Goal: Task Accomplishment & Management: Manage account settings

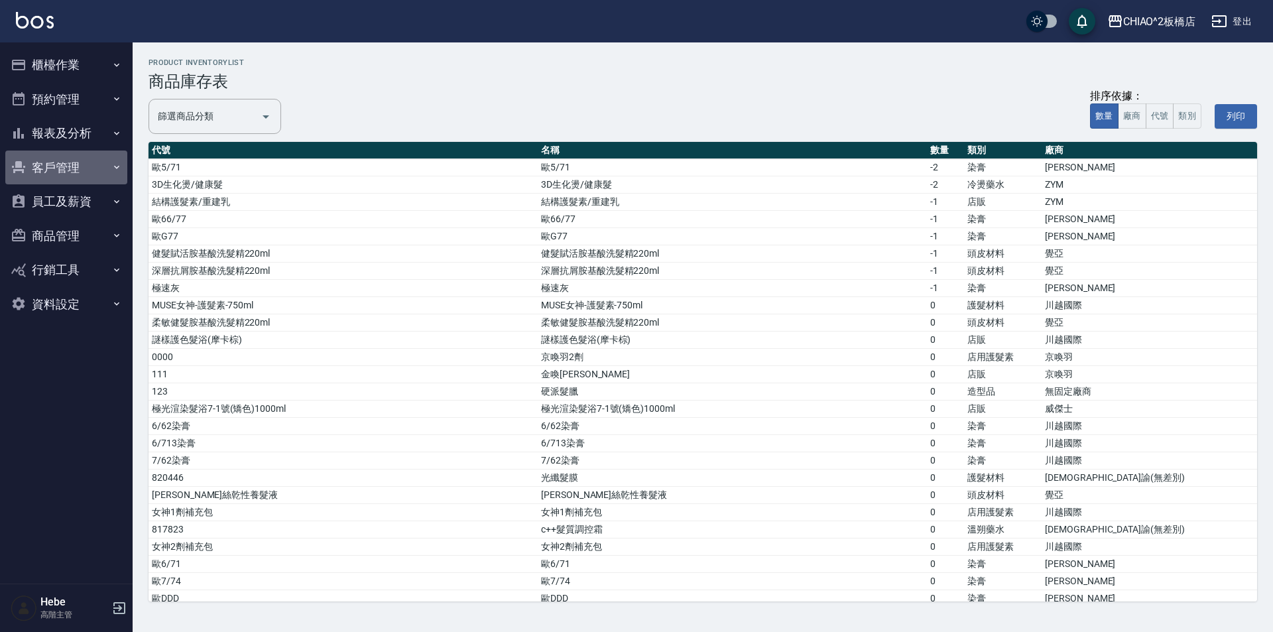
click at [63, 164] on button "客戶管理" at bounding box center [66, 167] width 122 height 34
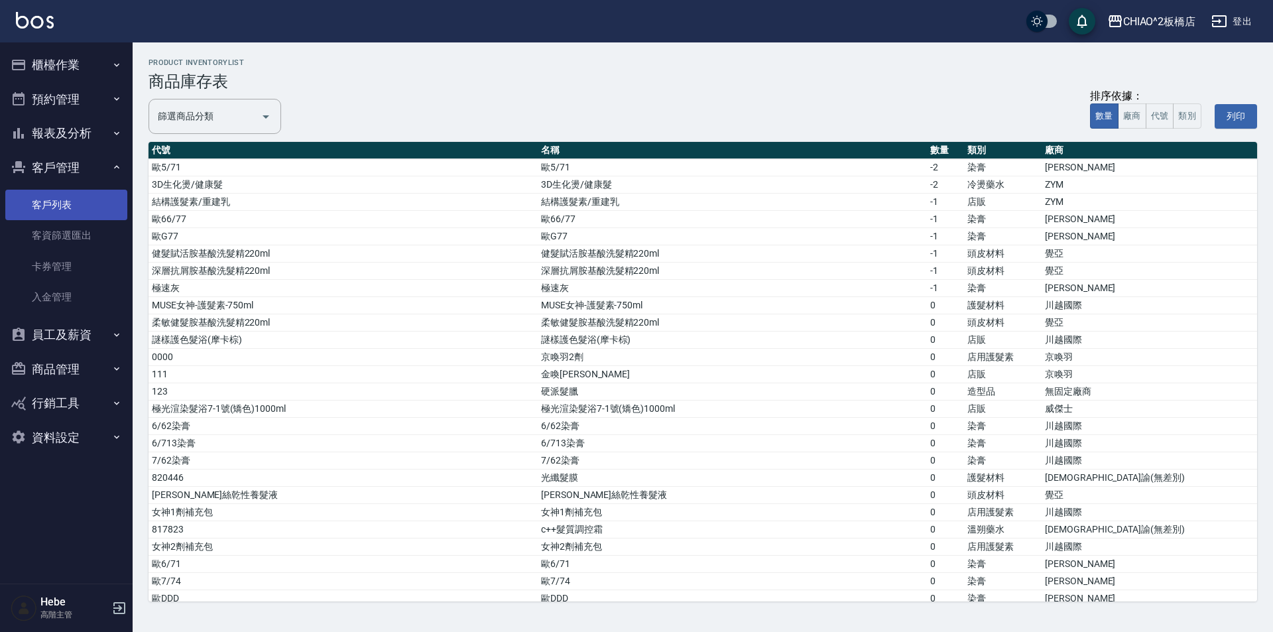
click at [74, 205] on link "客戶列表" at bounding box center [66, 205] width 122 height 30
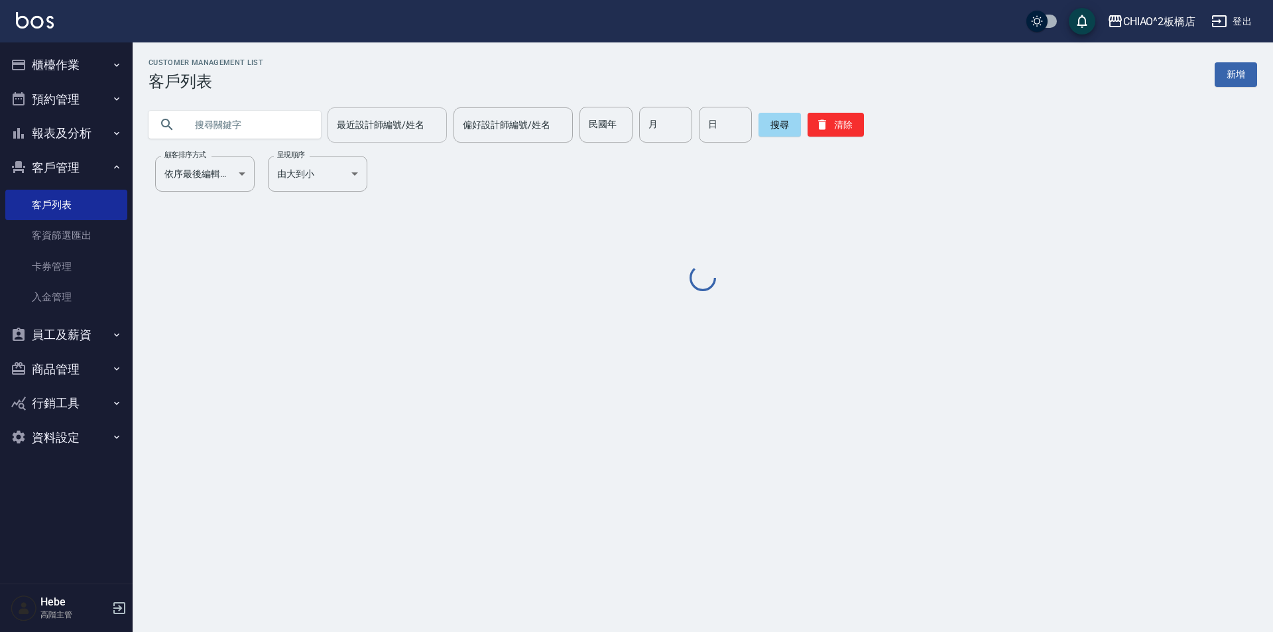
click at [375, 127] on div "最近設計師編號/姓名 最近設計師編號/姓名" at bounding box center [386, 124] width 119 height 35
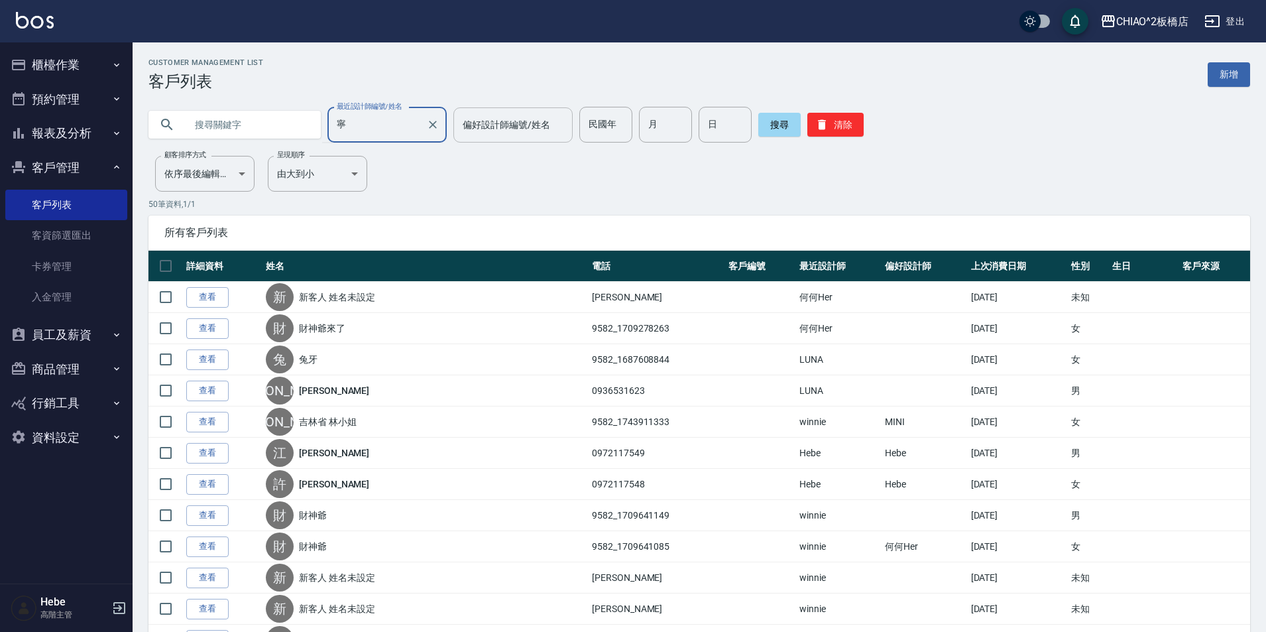
type input "寧"
click at [482, 130] on input "偏好設計師編號/姓名" at bounding box center [512, 124] width 107 height 23
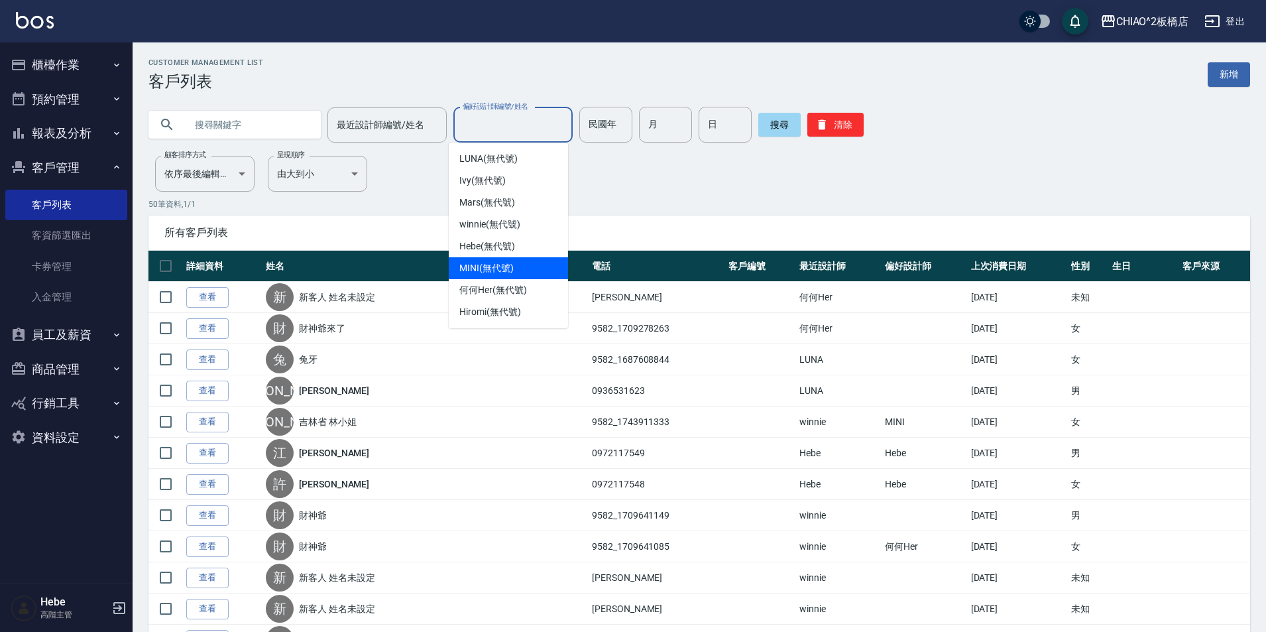
drag, startPoint x: 507, startPoint y: 263, endPoint x: 620, endPoint y: 221, distance: 120.2
click at [508, 263] on span "MINI (無代號)" at bounding box center [486, 268] width 54 height 14
type input "MINI(無代號)"
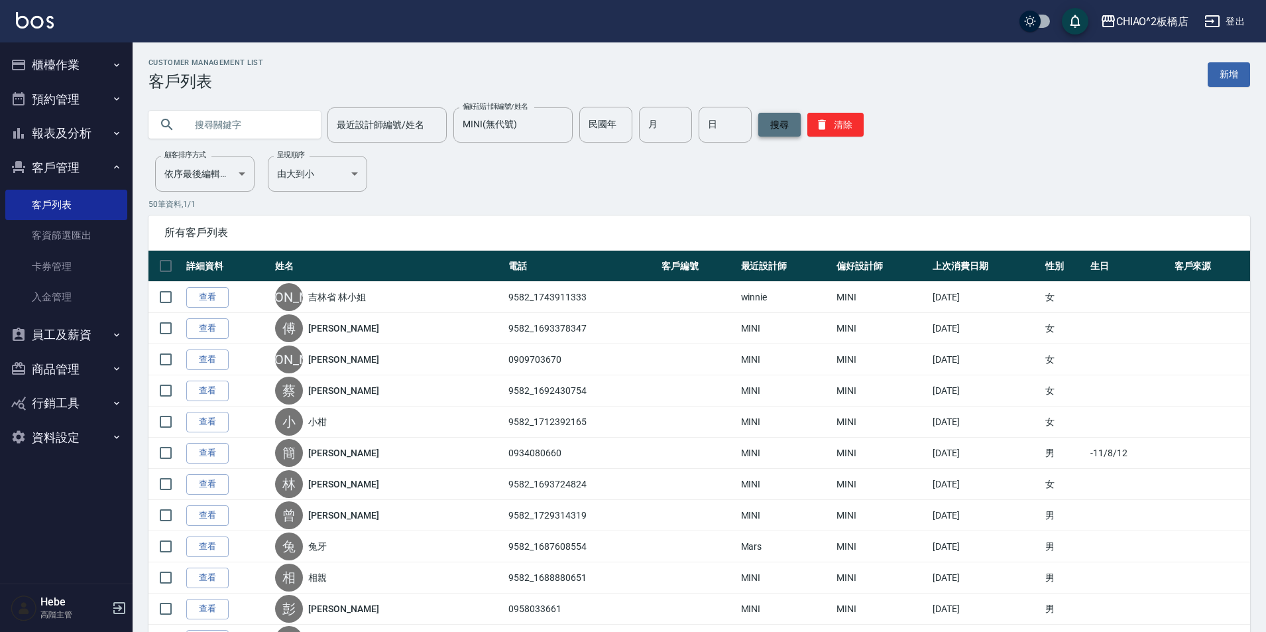
click at [774, 125] on button "搜尋" at bounding box center [779, 125] width 42 height 24
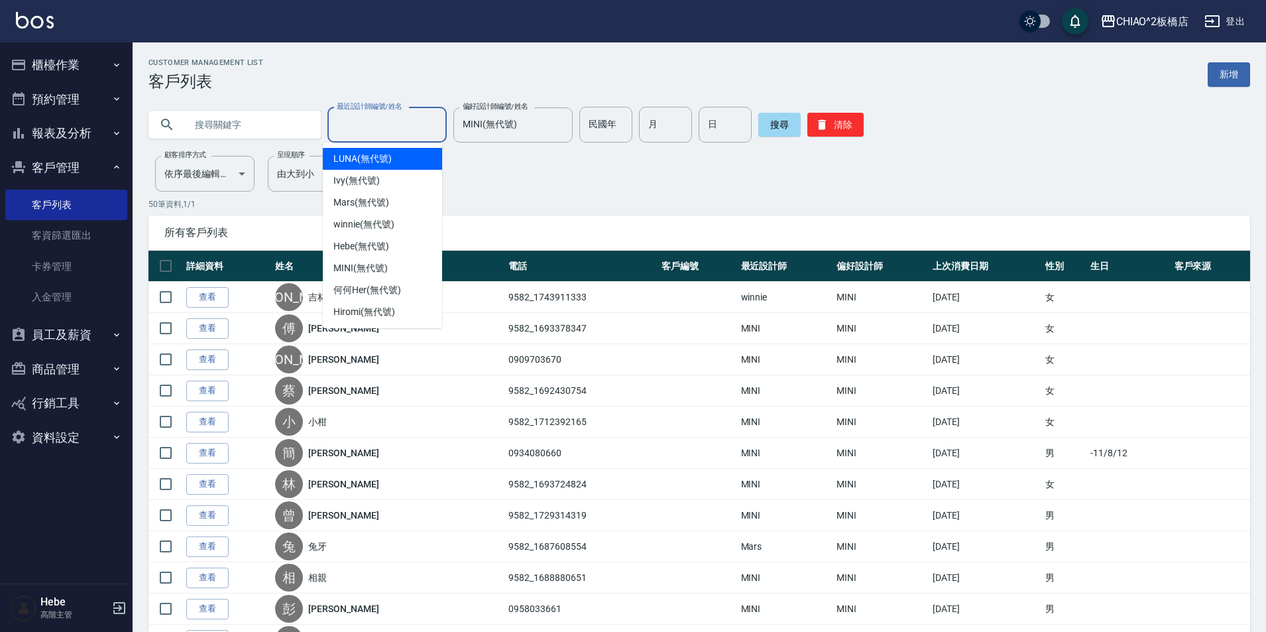
click at [367, 123] on input "最近設計師編號/姓名" at bounding box center [386, 124] width 107 height 23
click at [352, 127] on input "最近設計師編號/姓名" at bounding box center [386, 124] width 107 height 23
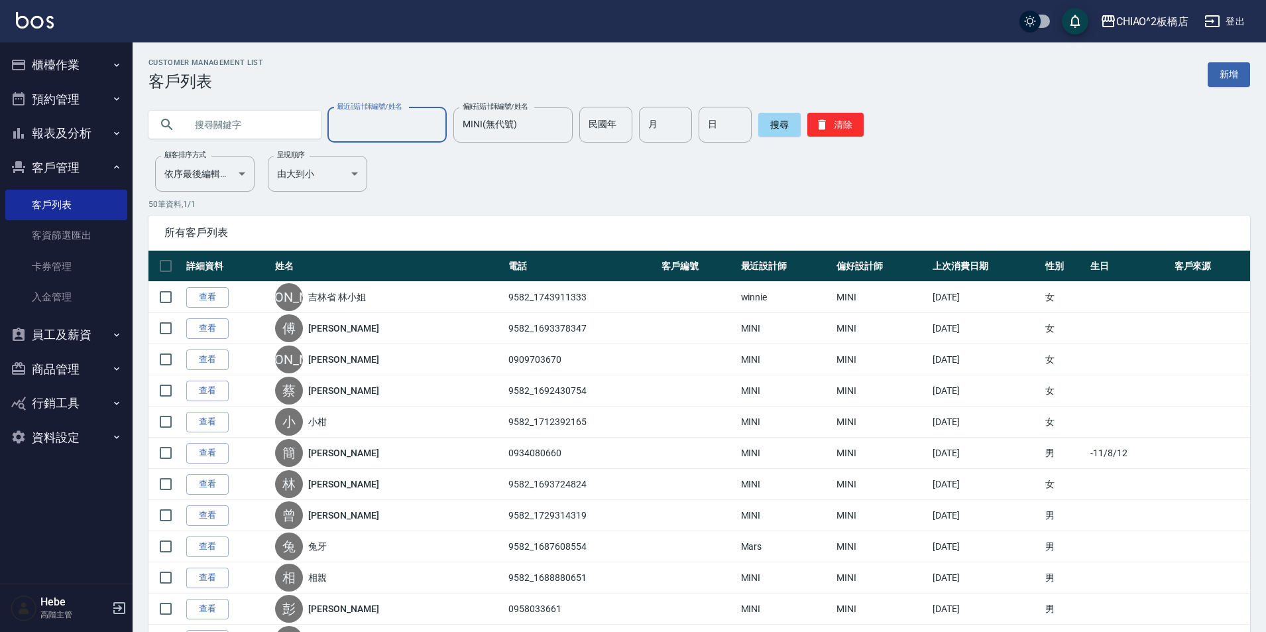
click at [294, 133] on input "text" at bounding box center [248, 125] width 125 height 36
type input "寧"
click at [770, 136] on button "搜尋" at bounding box center [779, 125] width 42 height 24
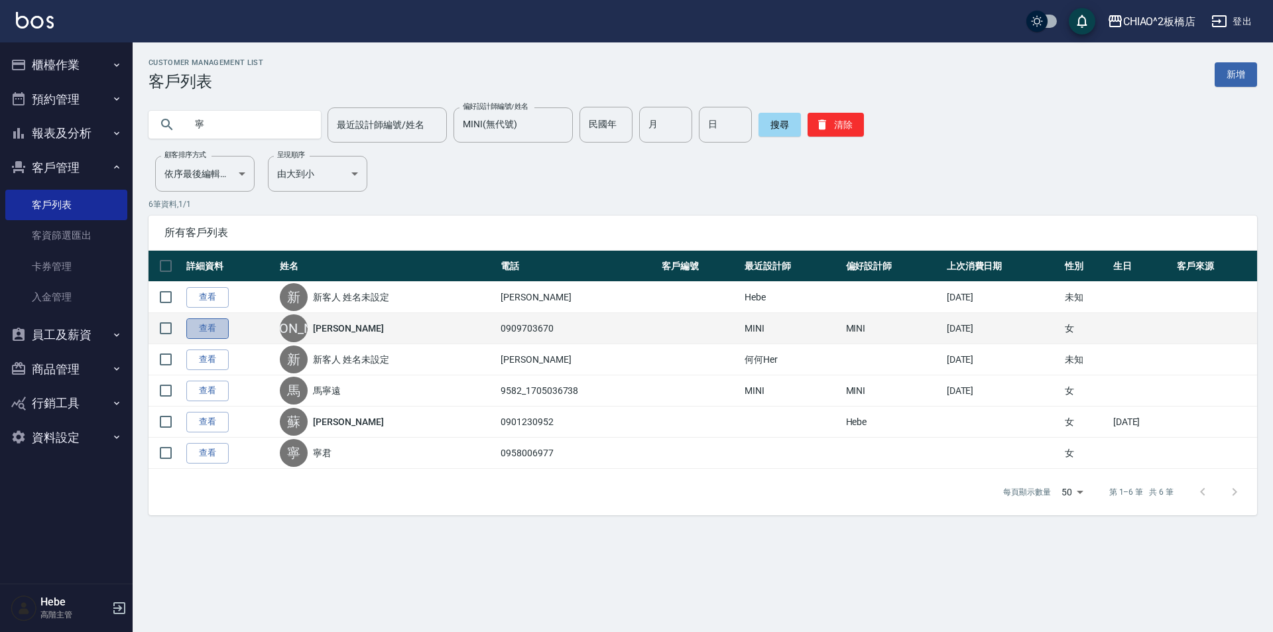
click at [210, 328] on link "查看" at bounding box center [207, 328] width 42 height 21
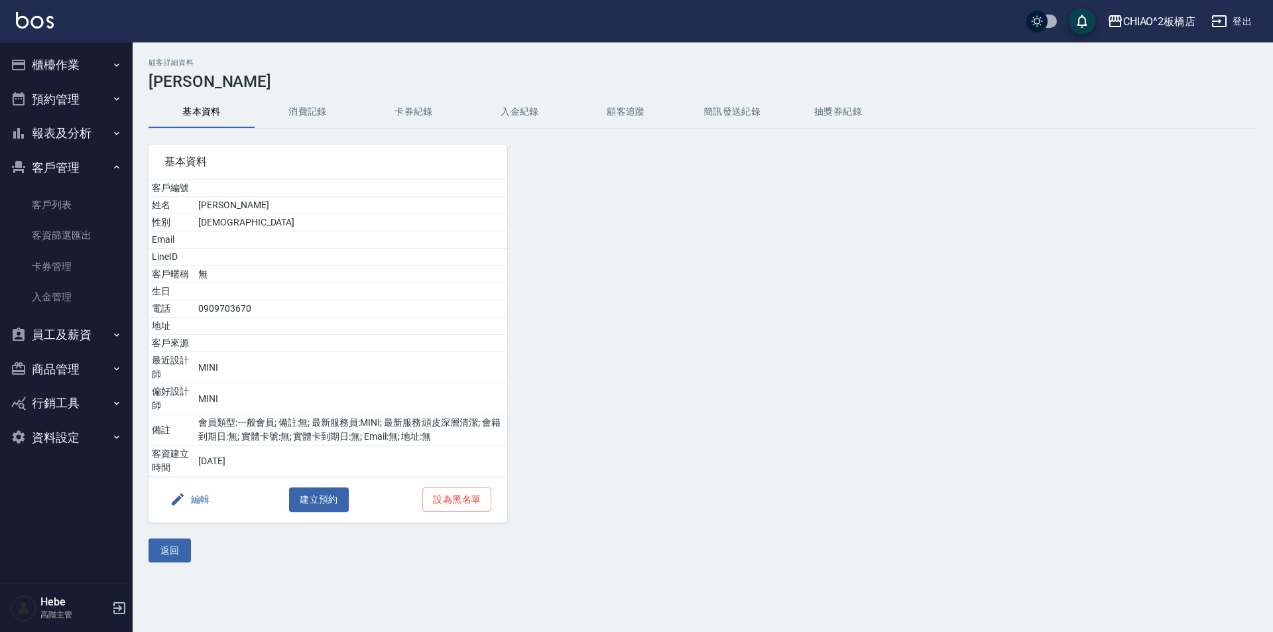
click at [325, 108] on button "消費記錄" at bounding box center [308, 112] width 106 height 32
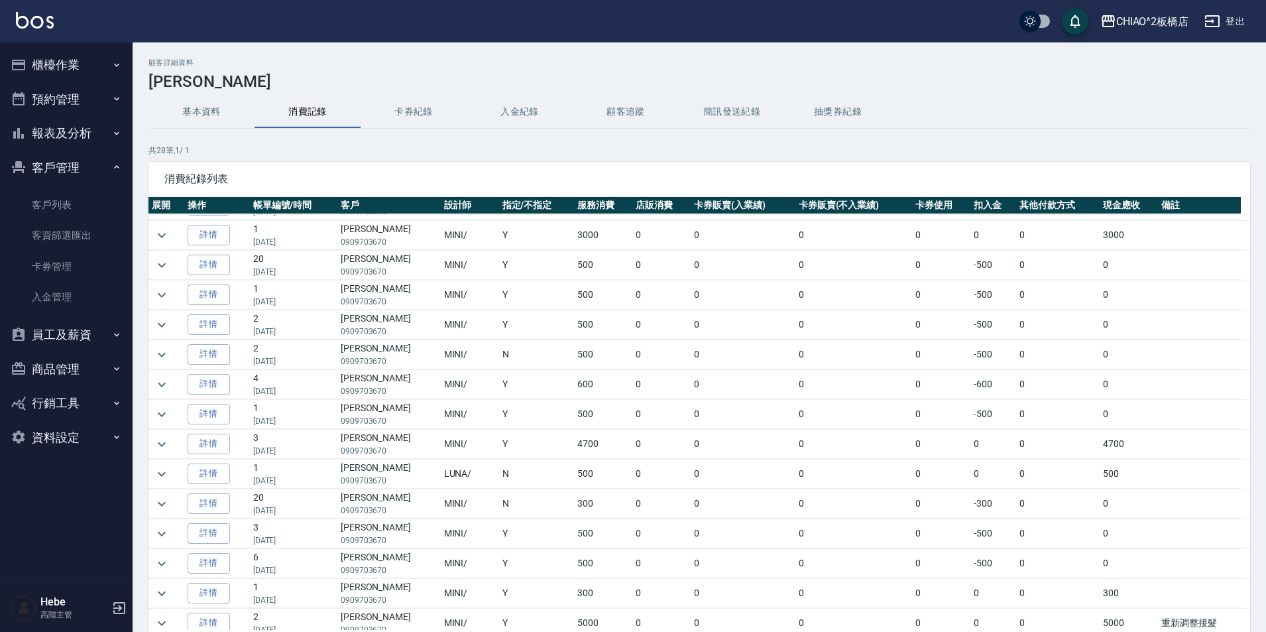
scroll to position [133, 0]
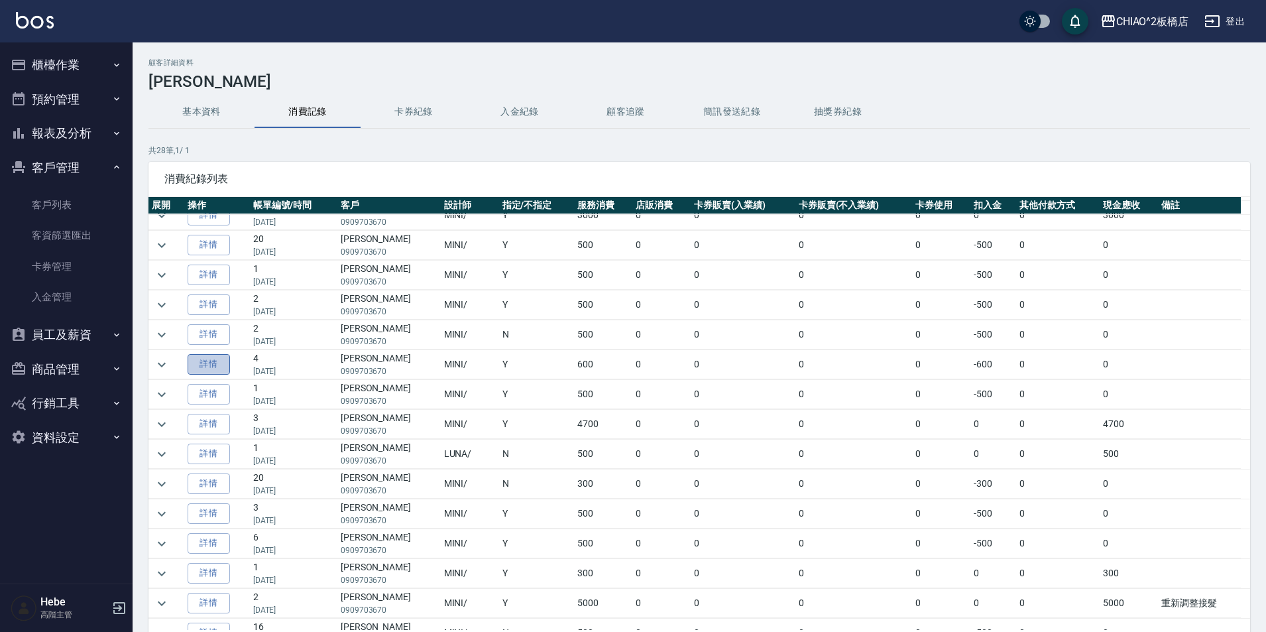
click at [202, 363] on link "詳情" at bounding box center [209, 364] width 42 height 21
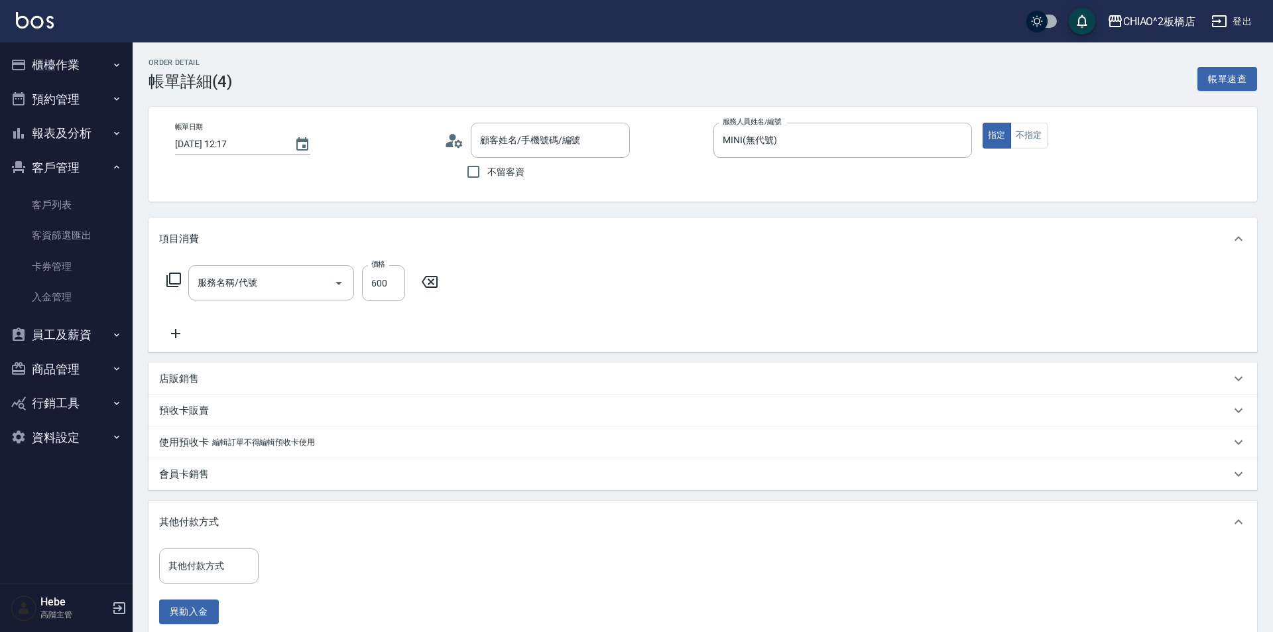
type input "[DATE] 12:17"
type input "MINI(無代號)"
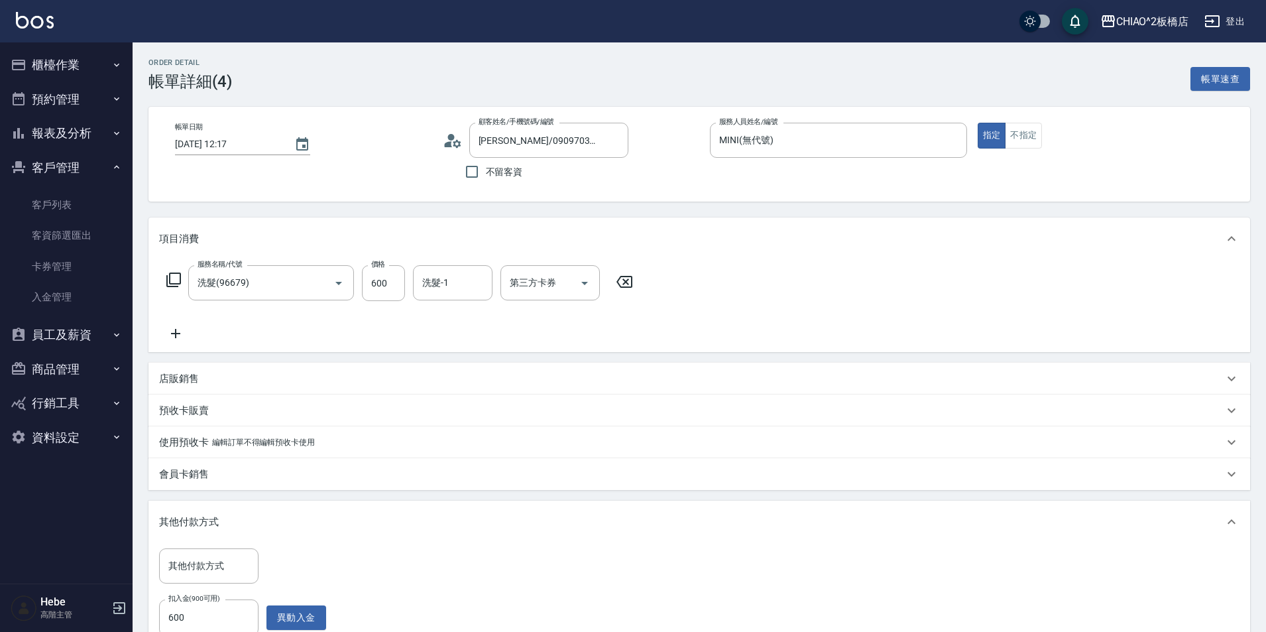
type input "[PERSON_NAME]/0909703670/null"
type input "洗髮(96679)"
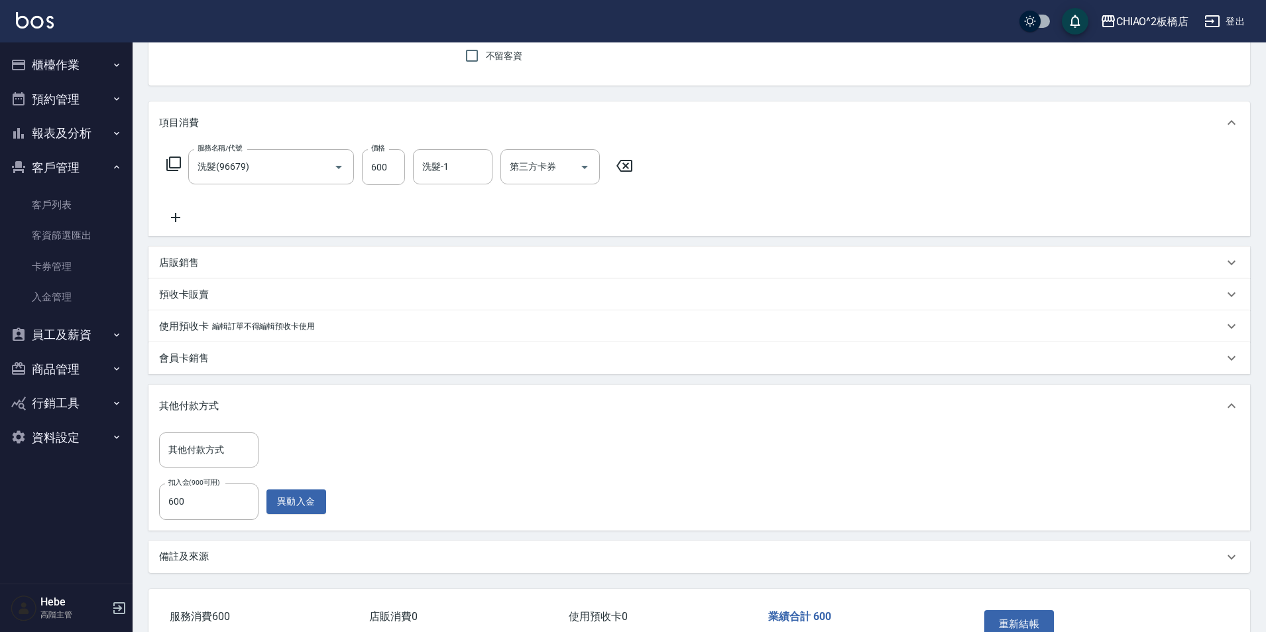
scroll to position [1, 0]
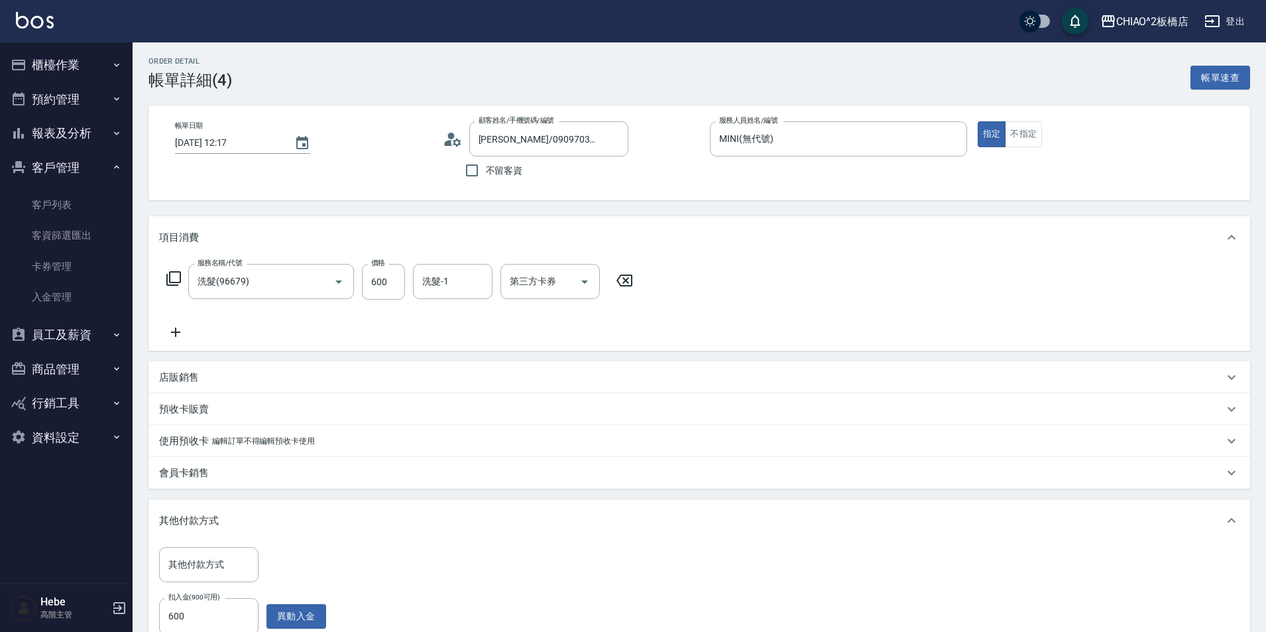
click at [79, 66] on button "櫃檯作業" at bounding box center [66, 65] width 122 height 34
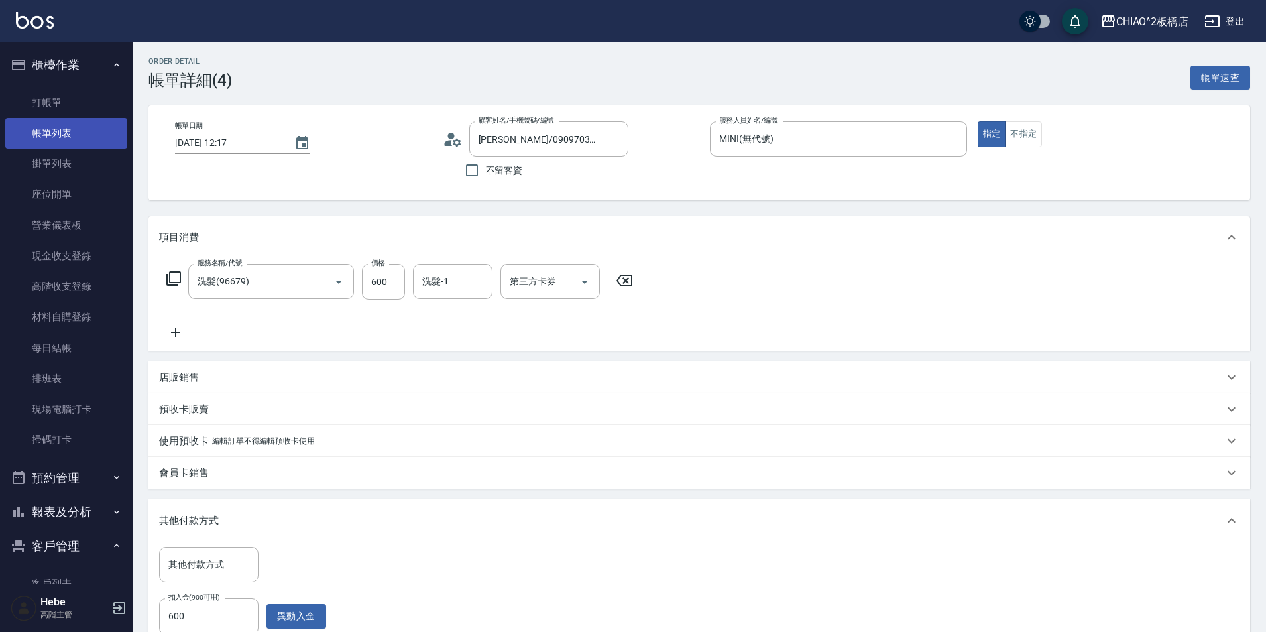
click at [86, 133] on link "帳單列表" at bounding box center [66, 133] width 122 height 30
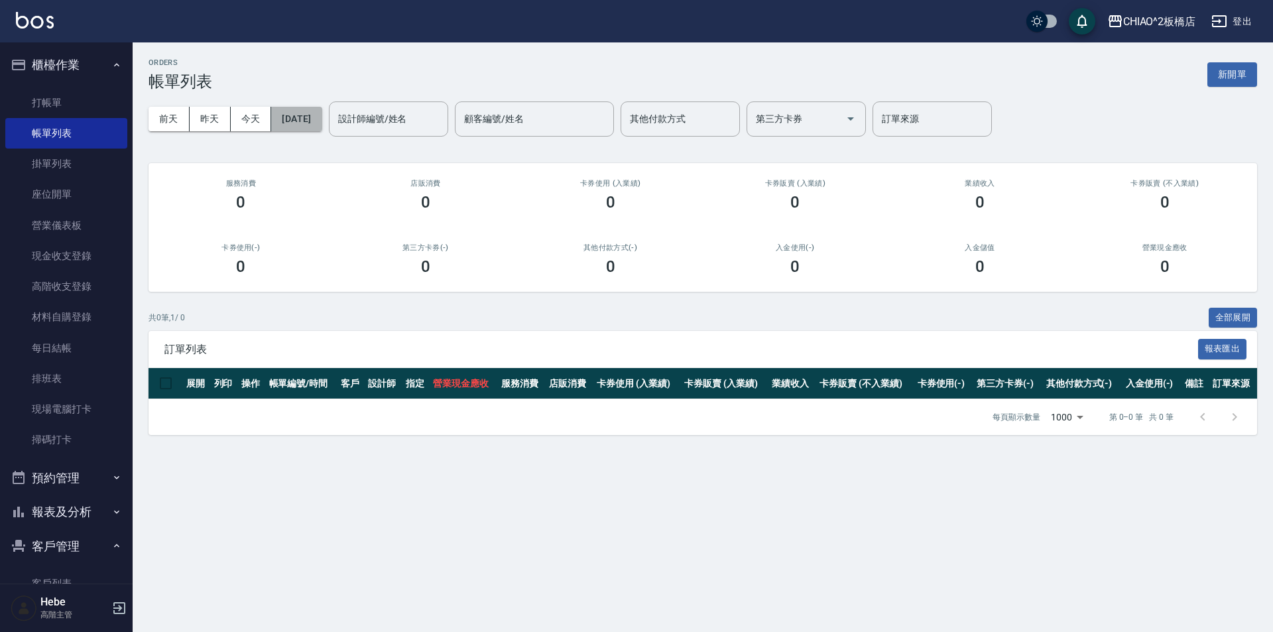
click at [322, 122] on button "[DATE]" at bounding box center [296, 119] width 50 height 25
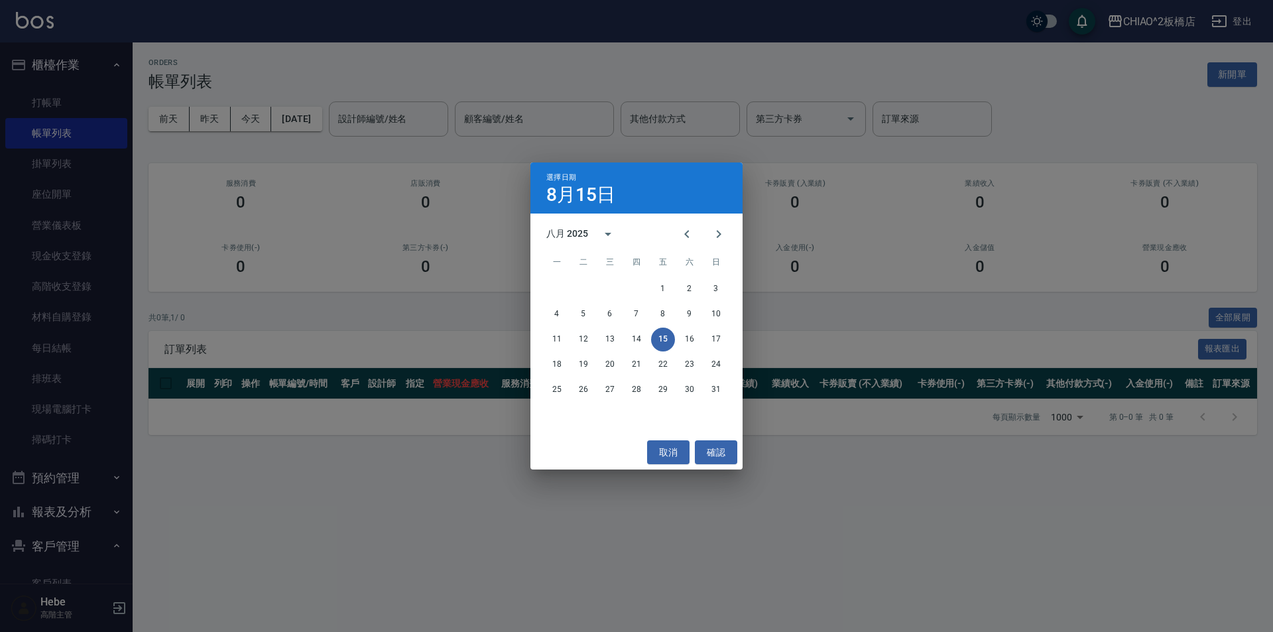
click at [583, 231] on div "八月 2025" at bounding box center [567, 234] width 42 height 14
click at [557, 235] on div "八月 2025" at bounding box center [567, 234] width 42 height 14
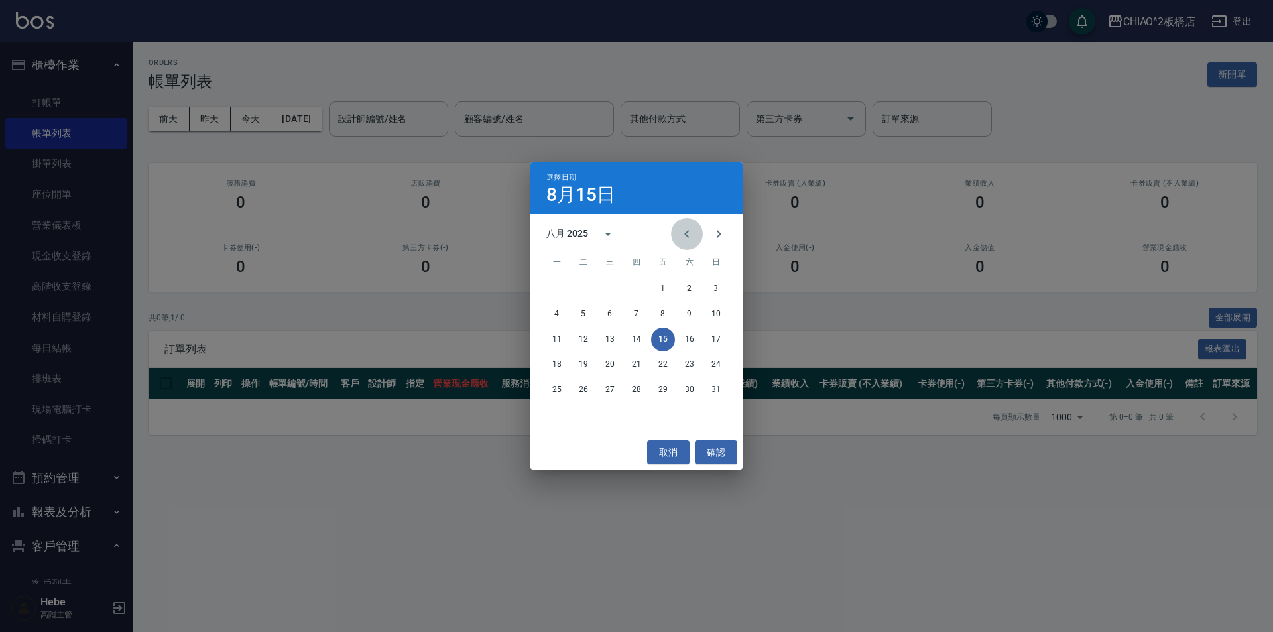
click at [691, 237] on icon "Previous month" at bounding box center [687, 234] width 16 height 16
click at [632, 318] on button "10" at bounding box center [636, 314] width 24 height 24
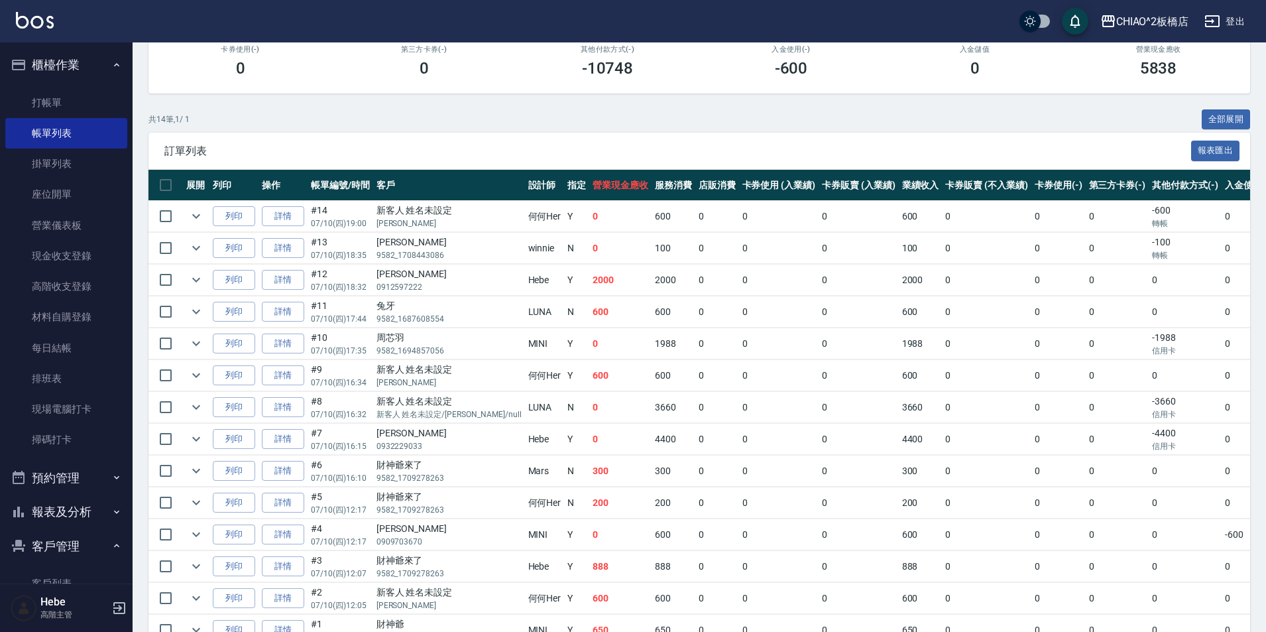
scroll to position [199, 0]
click at [163, 537] on input "checkbox" at bounding box center [166, 534] width 28 height 28
checkbox input "true"
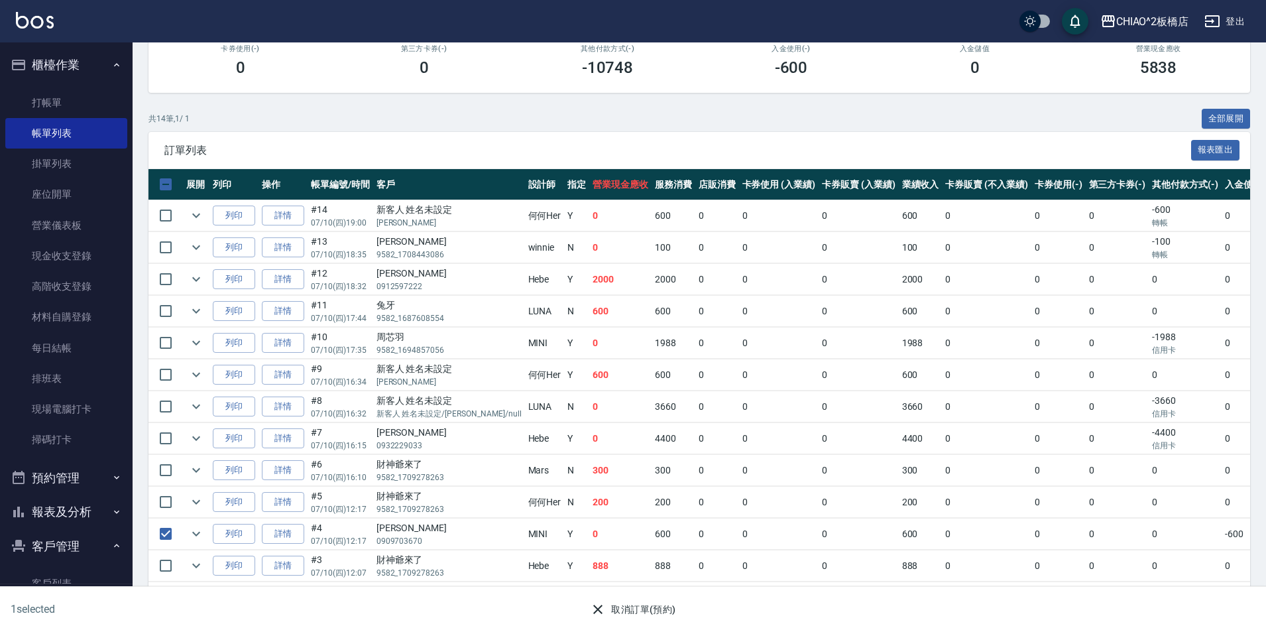
click at [628, 611] on button "取消訂單(預約)" at bounding box center [633, 609] width 96 height 25
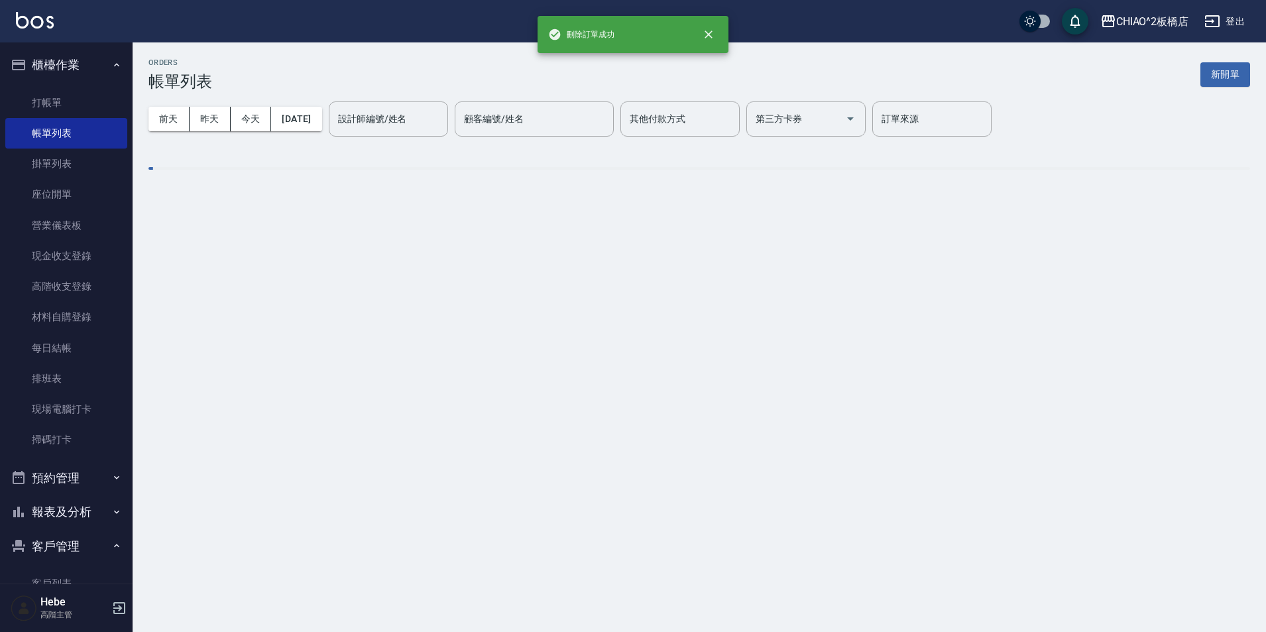
scroll to position [0, 0]
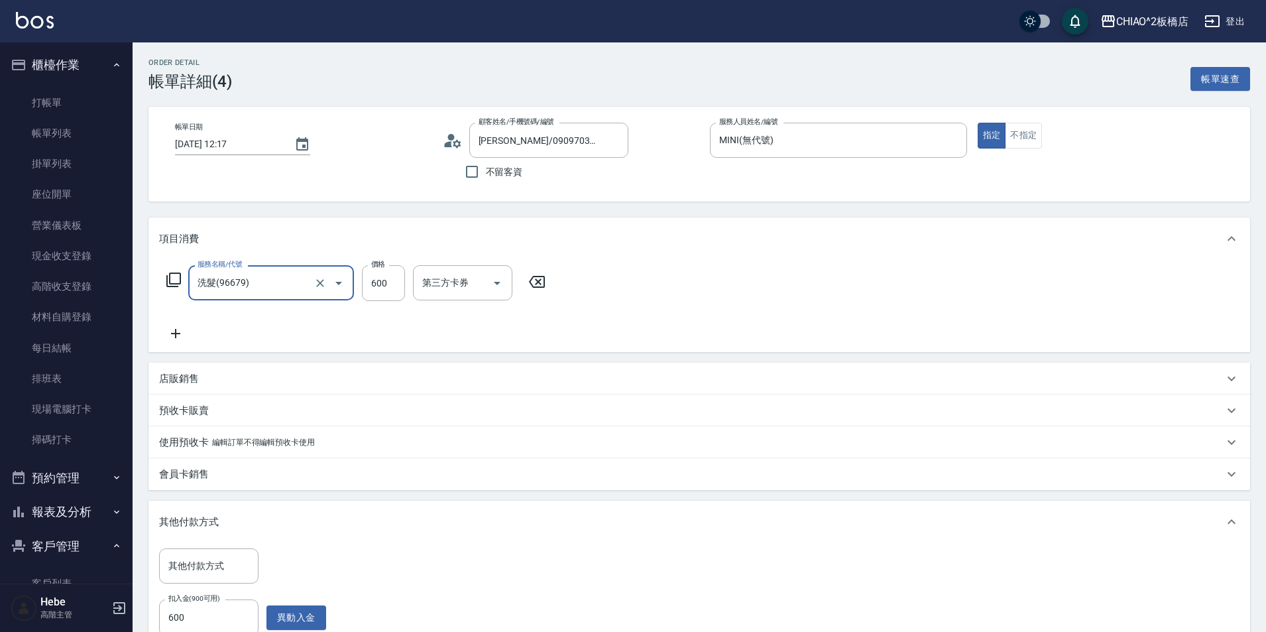
type input "[PERSON_NAME]/0909703670/null"
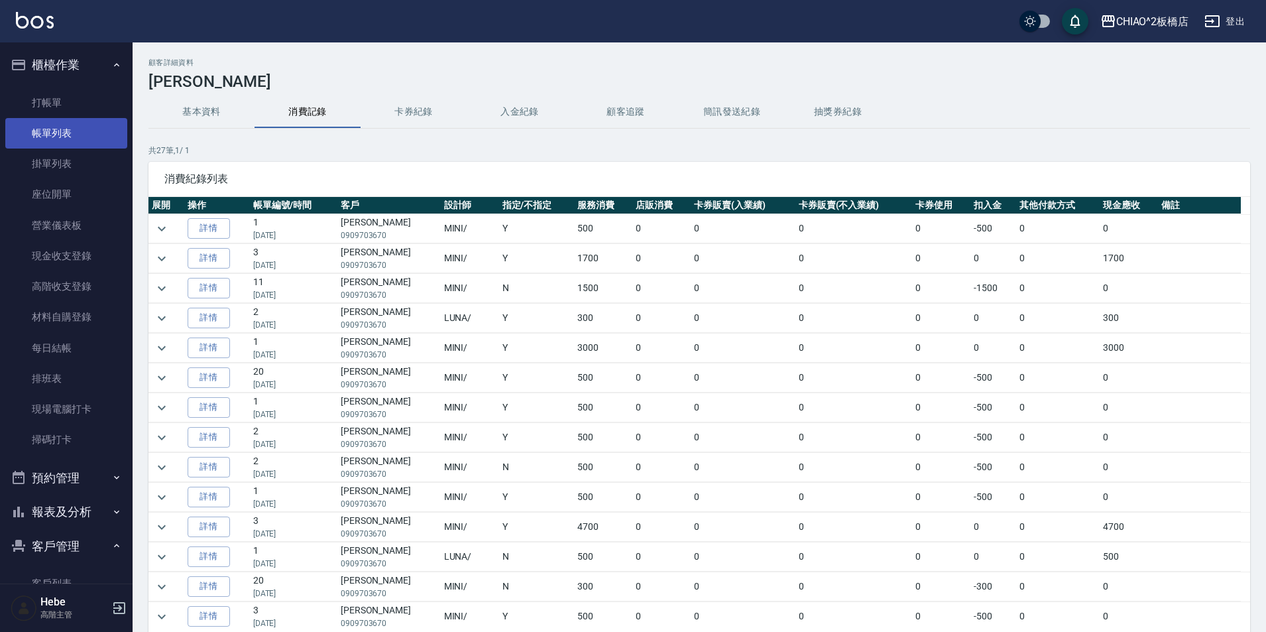
click at [49, 125] on link "帳單列表" at bounding box center [66, 133] width 122 height 30
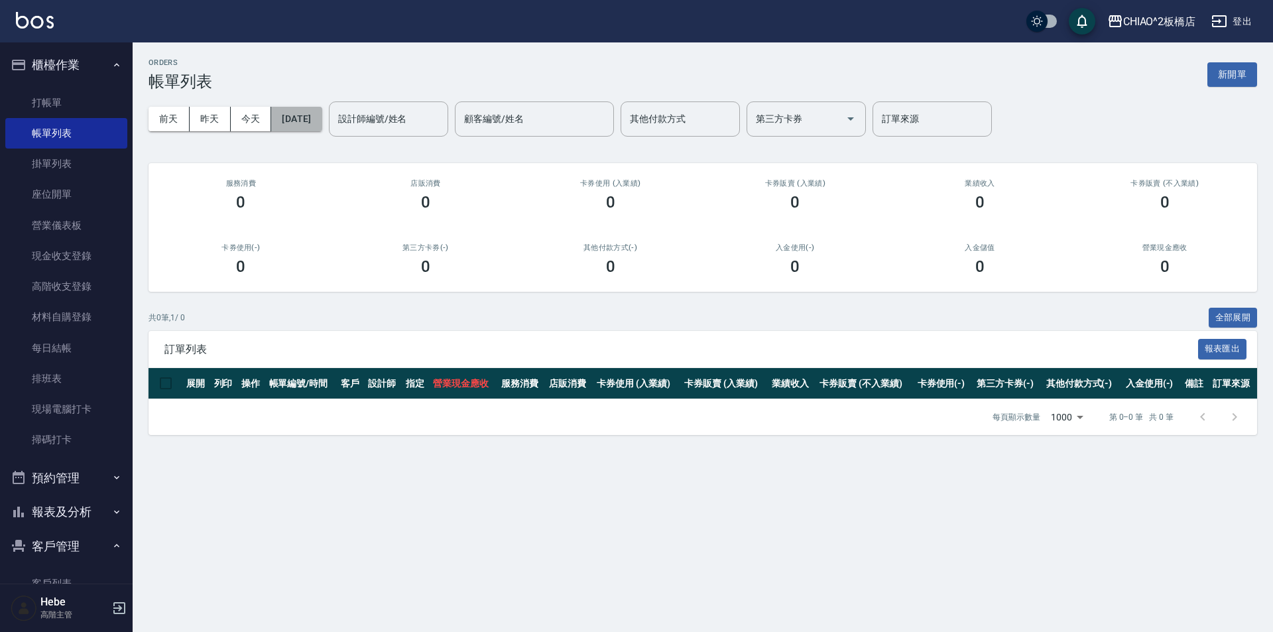
click at [282, 116] on button "[DATE]" at bounding box center [296, 119] width 50 height 25
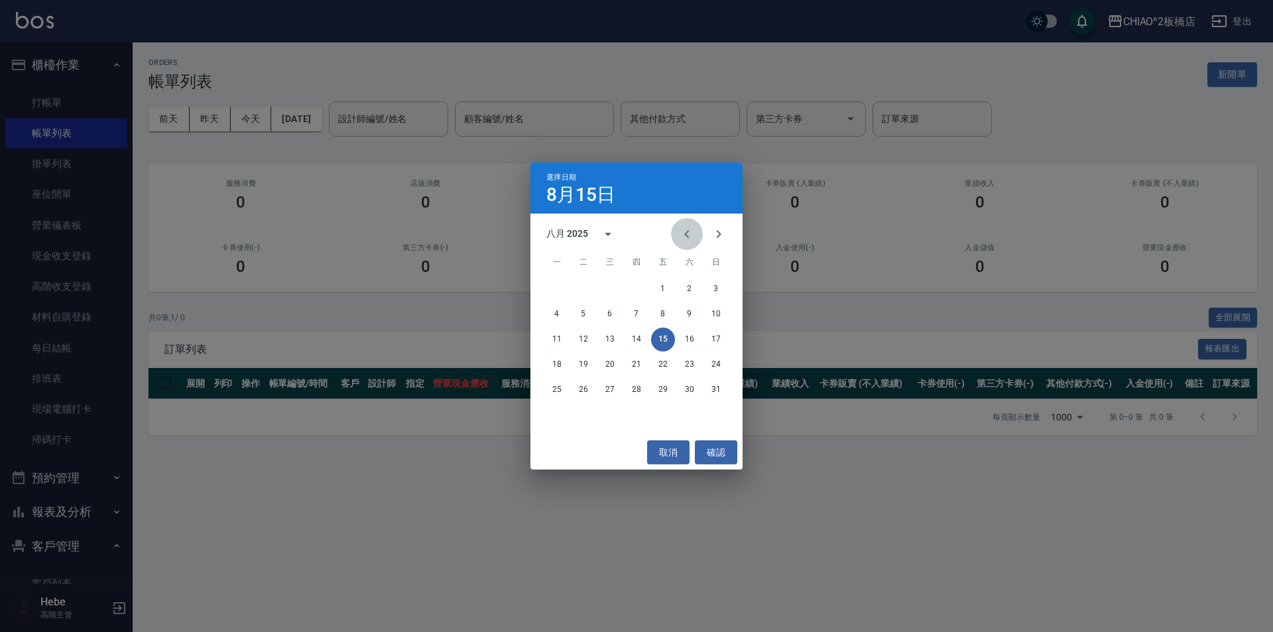
click at [681, 230] on icon "Previous month" at bounding box center [687, 234] width 16 height 16
click at [589, 369] on button "22" at bounding box center [583, 365] width 24 height 24
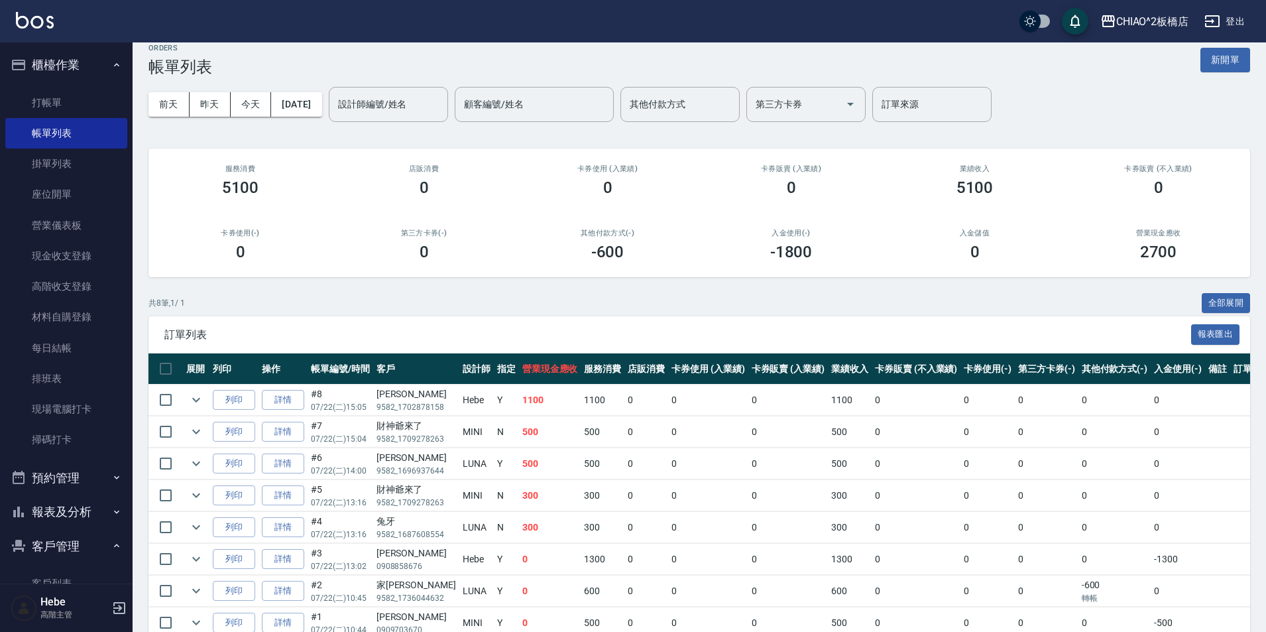
scroll to position [84, 0]
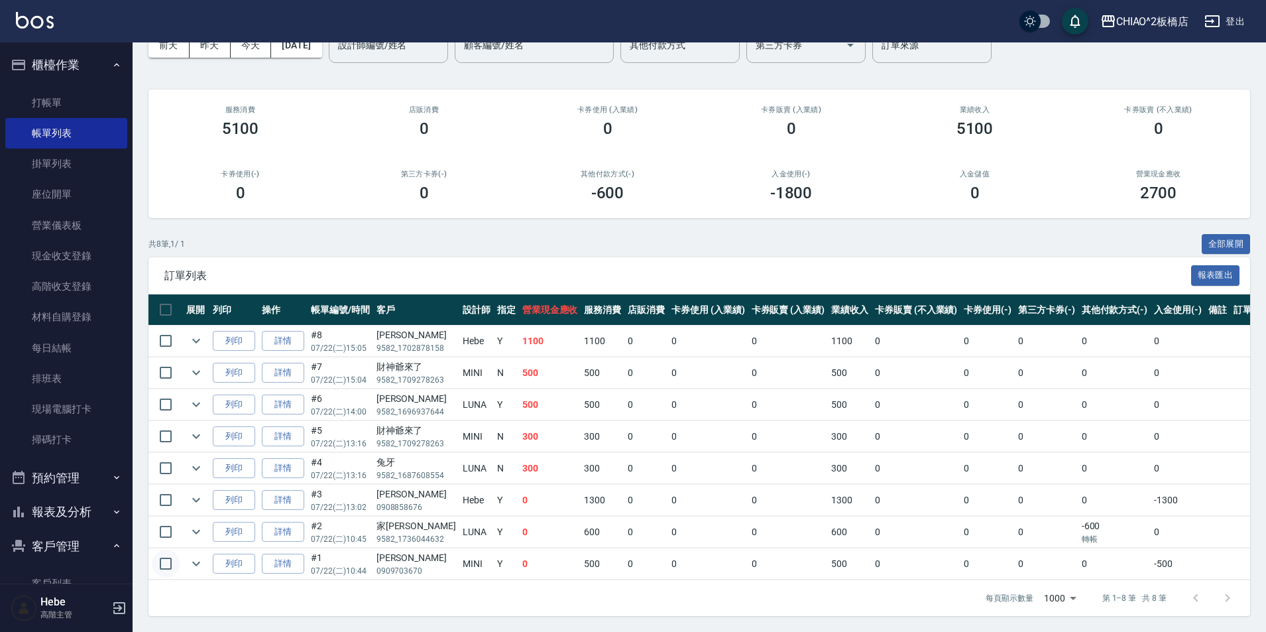
click at [169, 554] on input "checkbox" at bounding box center [166, 564] width 28 height 28
checkbox input "true"
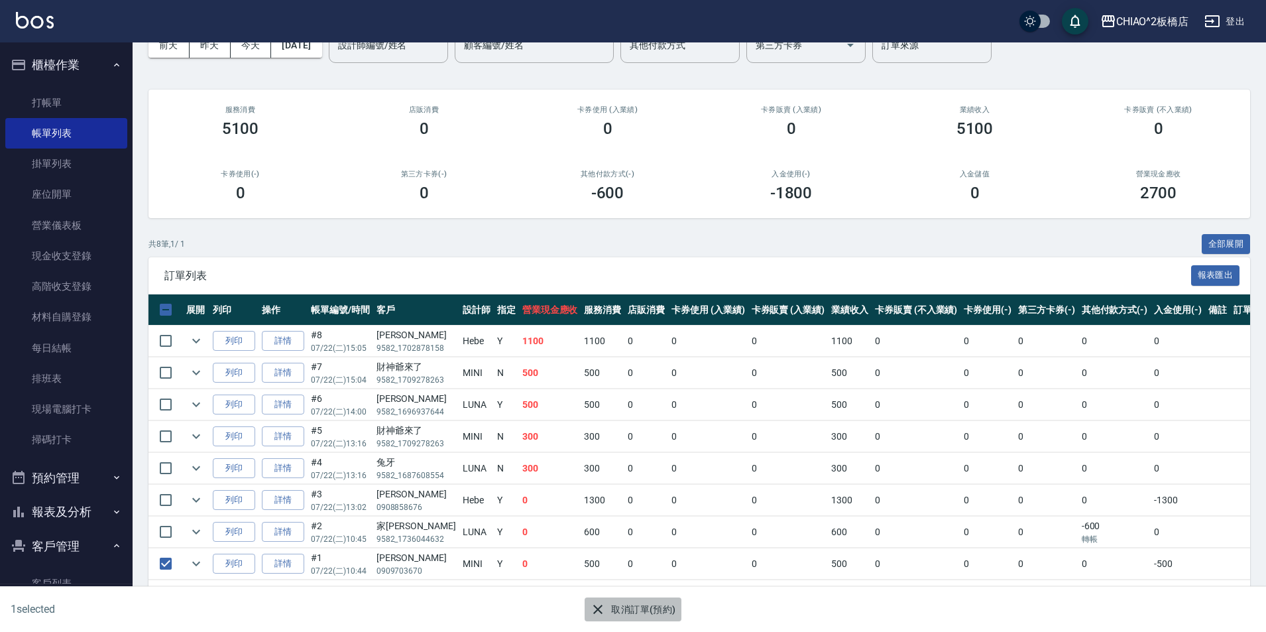
click at [616, 609] on button "取消訂單(預約)" at bounding box center [633, 609] width 96 height 25
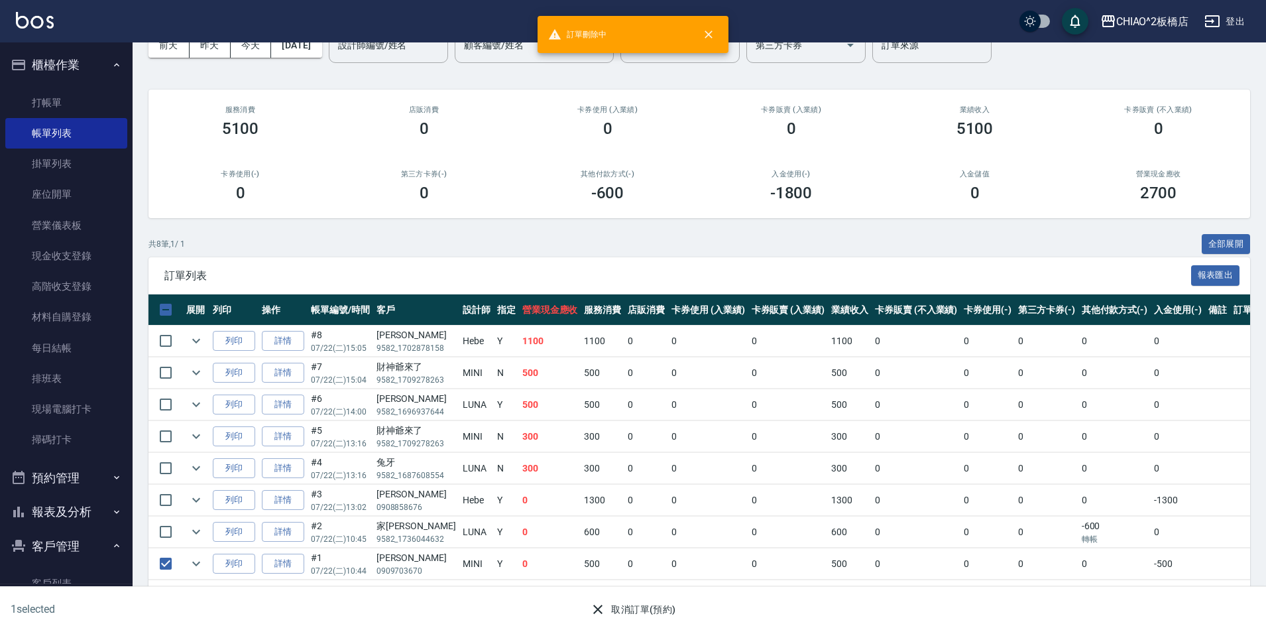
scroll to position [0, 0]
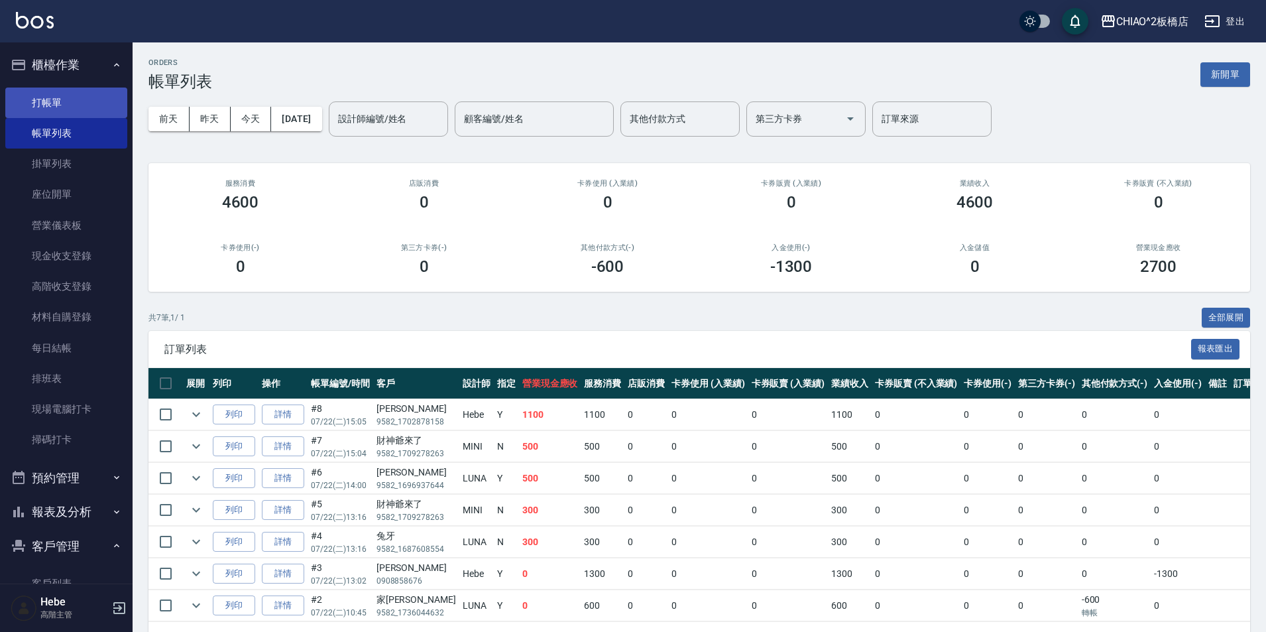
click at [86, 107] on link "打帳單" at bounding box center [66, 103] width 122 height 30
